Goal: Navigation & Orientation: Find specific page/section

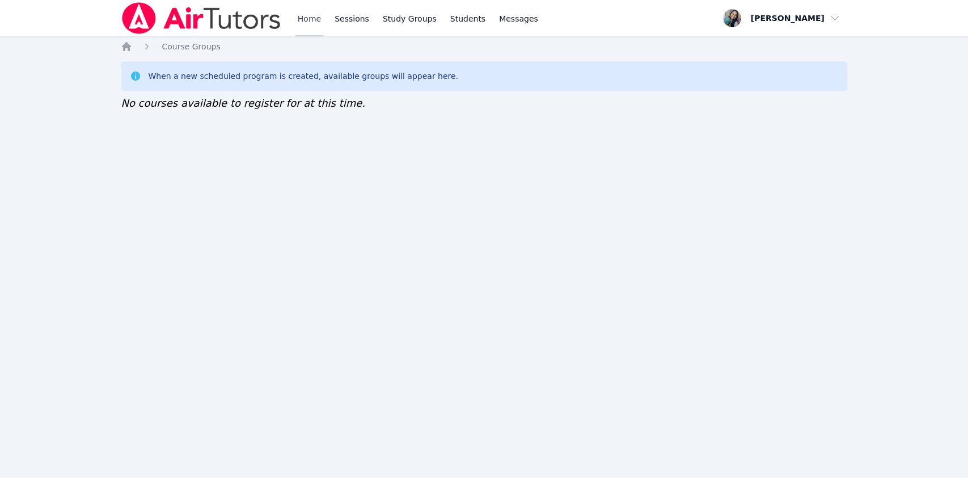
click at [310, 9] on link "Home" at bounding box center [310, 18] width 28 height 36
